Goal: Information Seeking & Learning: Stay updated

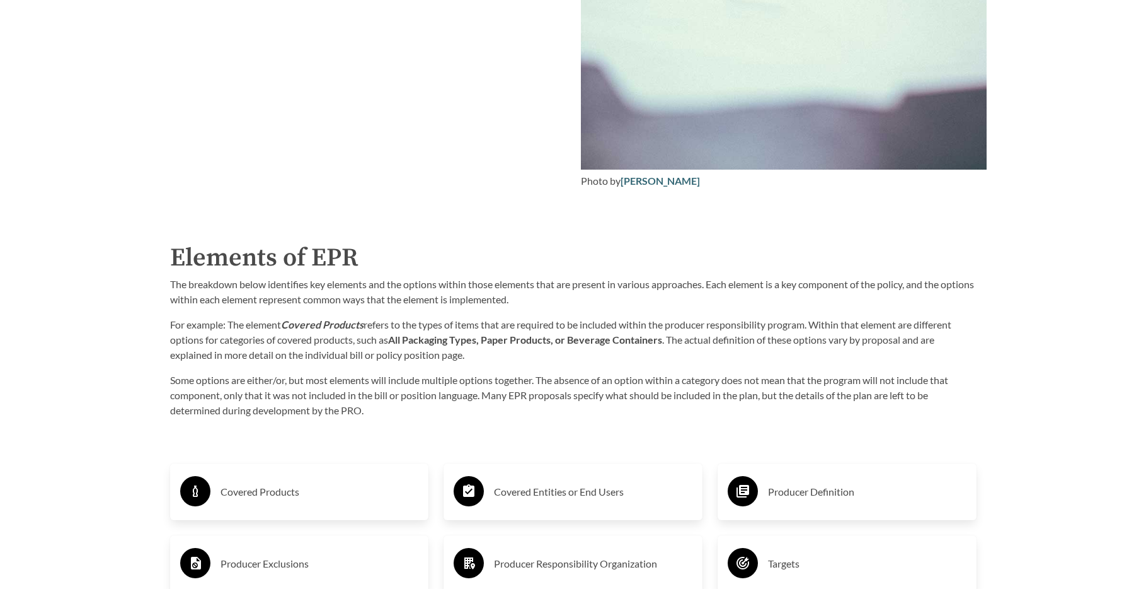
scroll to position [1925, 0]
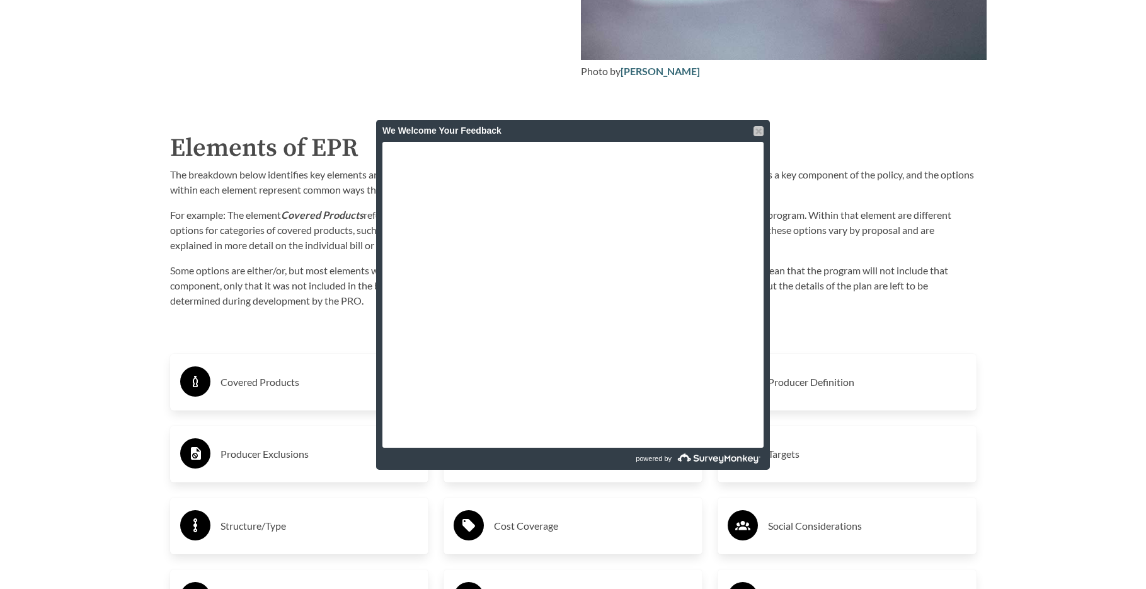
click at [761, 132] on div at bounding box center [759, 131] width 10 height 10
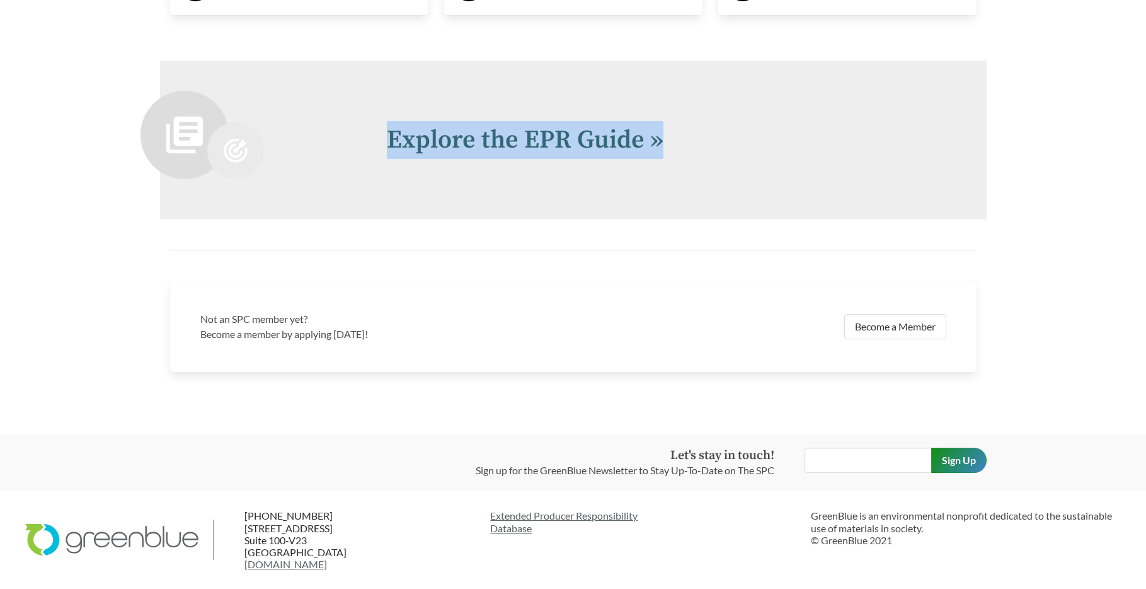
scroll to position [2750, 0]
click at [549, 520] on link "Extended Producer Responsibility Database" at bounding box center [645, 522] width 310 height 24
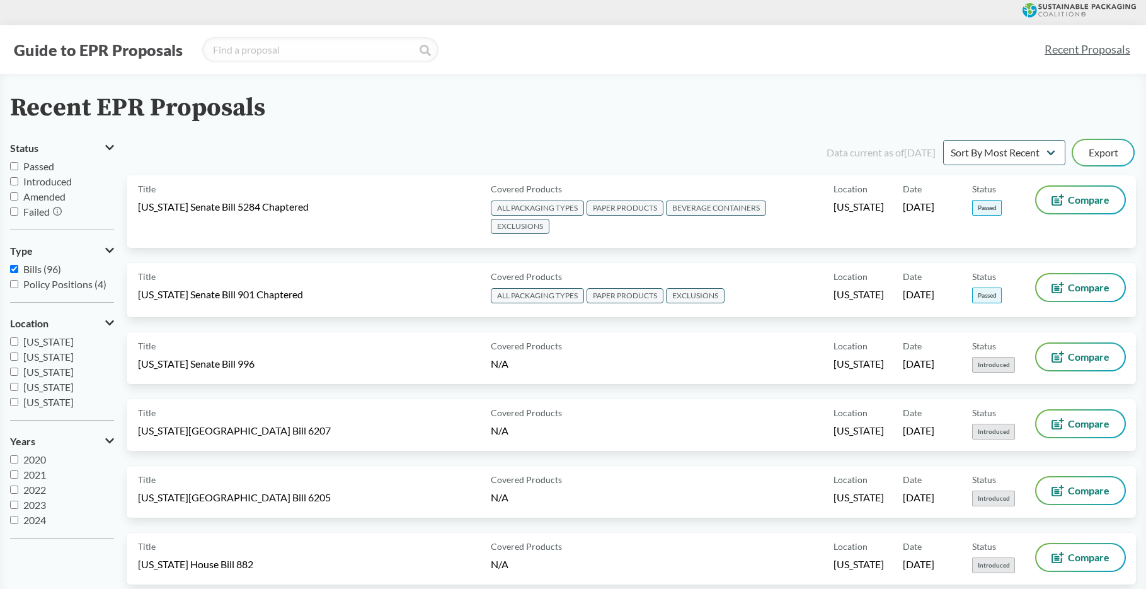
click at [42, 270] on span "Bills (96)" at bounding box center [42, 269] width 38 height 12
click at [18, 270] on input "Bills (96)" at bounding box center [14, 269] width 8 height 8
checkbox input "false"
click at [36, 285] on span "Policy Positions (4)" at bounding box center [64, 284] width 83 height 12
click at [18, 285] on input "Policy Positions (4)" at bounding box center [14, 284] width 8 height 8
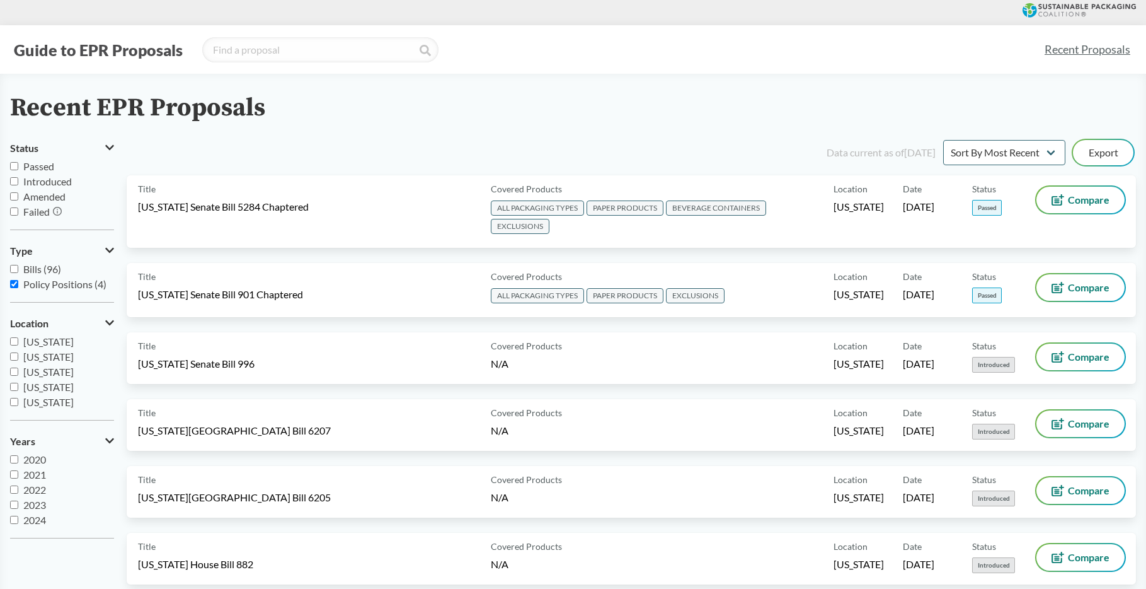
checkbox input "true"
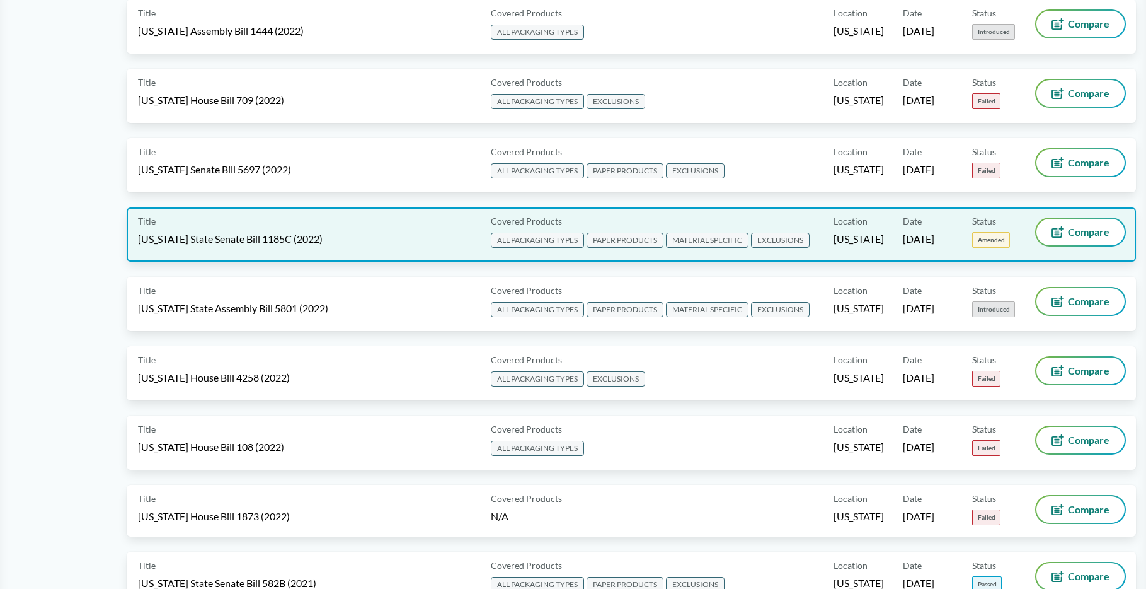
scroll to position [6792, 0]
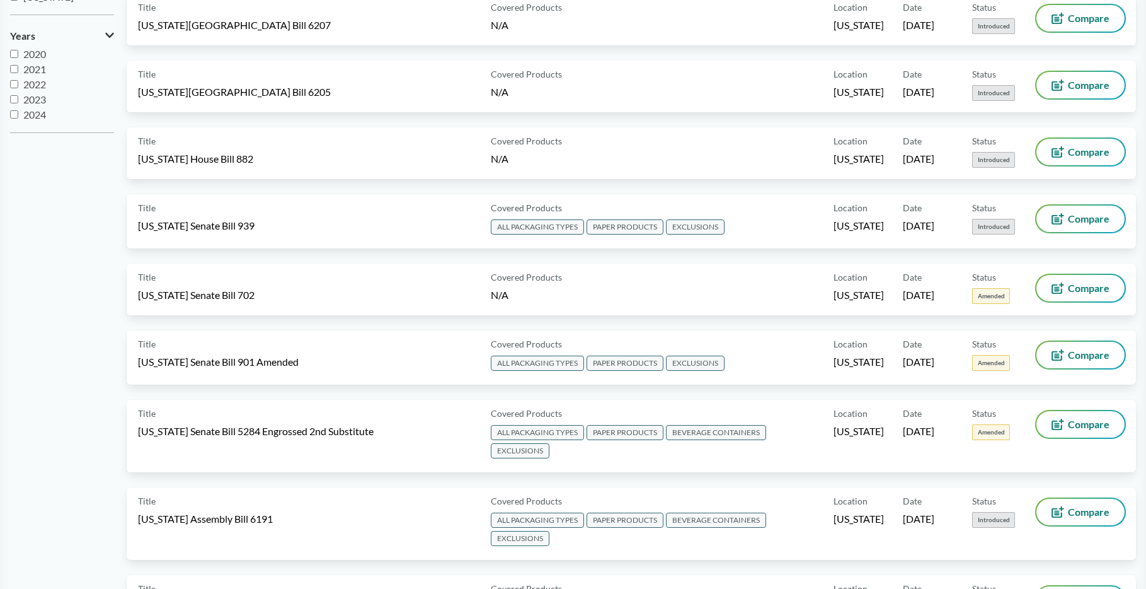
scroll to position [401, 0]
